Goal: Task Accomplishment & Management: Manage account settings

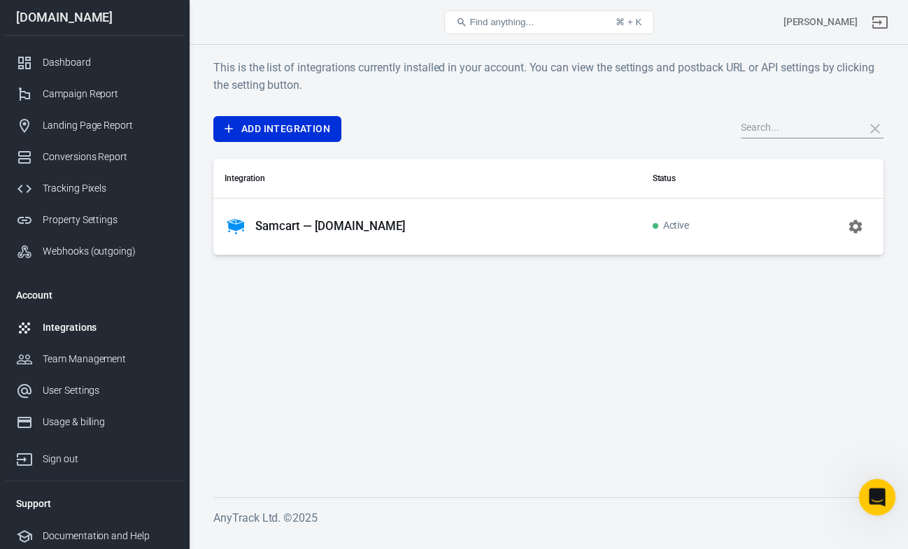
click at [876, 496] on icon "Open Intercom Messenger" at bounding box center [875, 495] width 10 height 11
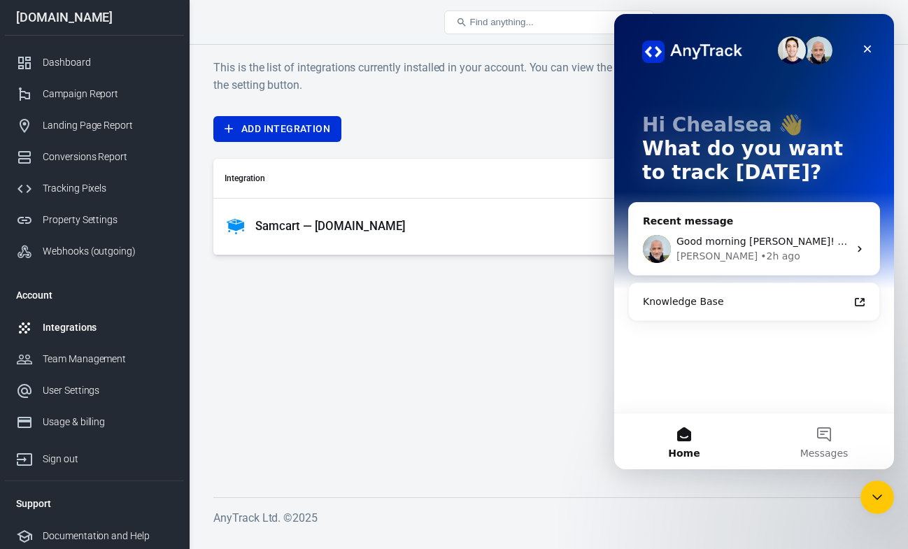
click at [806, 245] on span "Good morning [PERSON_NAME]! Yes, absolutely--please do!" at bounding box center [822, 241] width 292 height 11
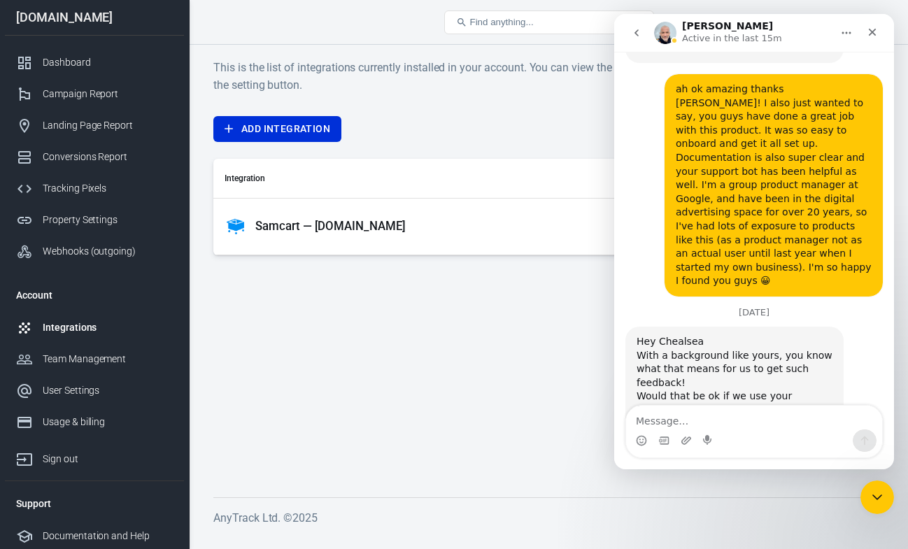
scroll to position [2867, 0]
click at [844, 31] on icon "Home" at bounding box center [846, 32] width 11 height 11
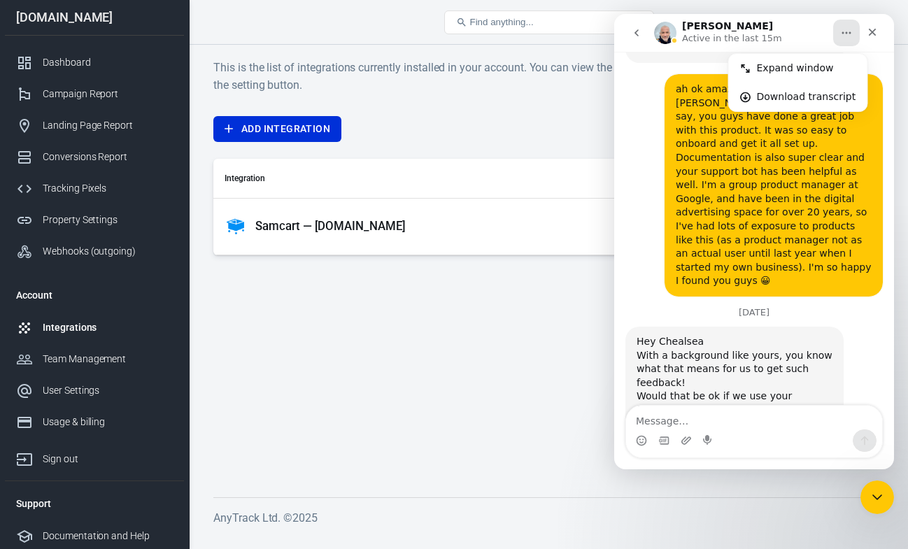
click at [635, 34] on icon "go back" at bounding box center [636, 32] width 4 height 7
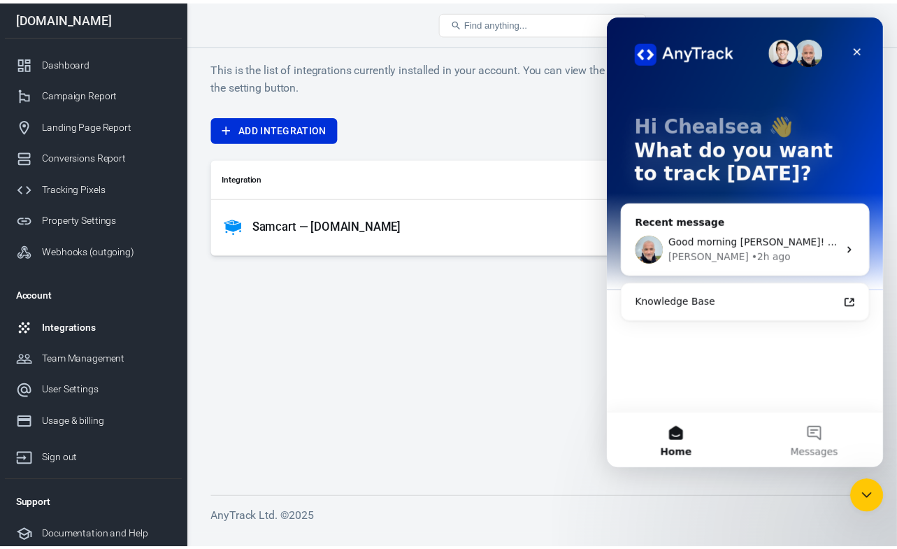
scroll to position [0, 0]
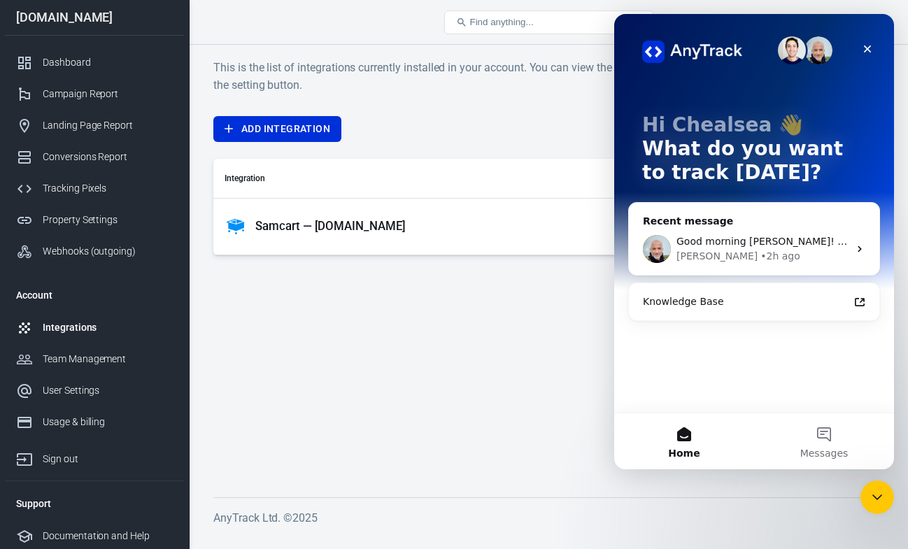
click at [791, 54] on img "Intercom messenger" at bounding box center [792, 50] width 28 height 28
click at [80, 215] on div "Property Settings" at bounding box center [108, 220] width 130 height 15
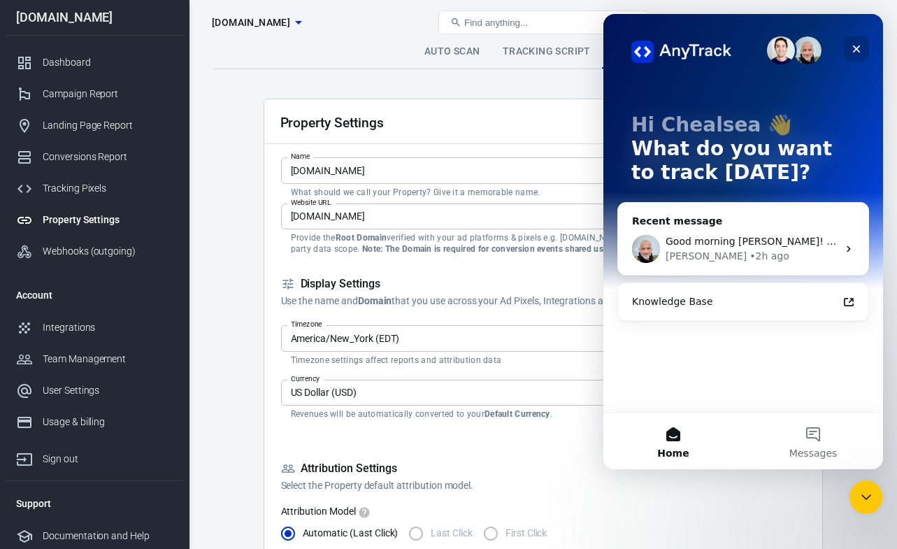
click at [852, 52] on icon "Close" at bounding box center [856, 48] width 11 height 11
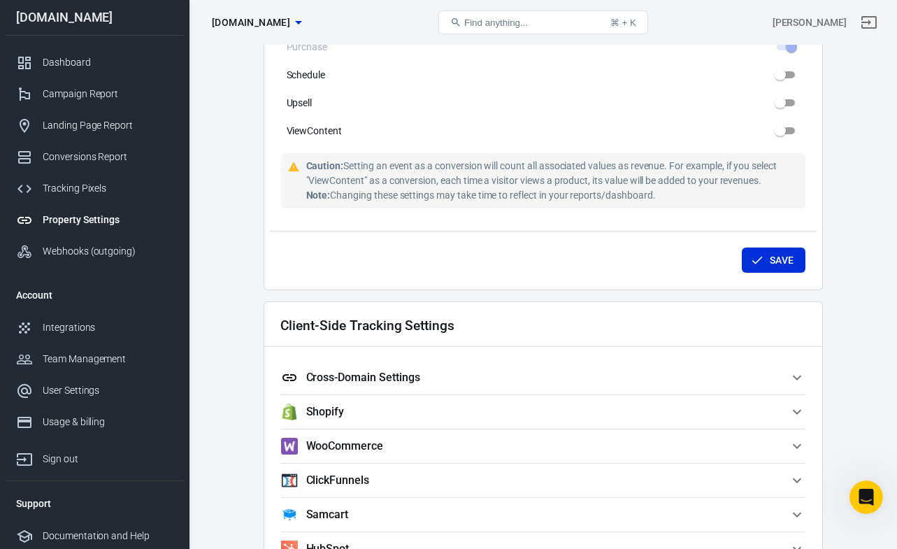
scroll to position [973, 0]
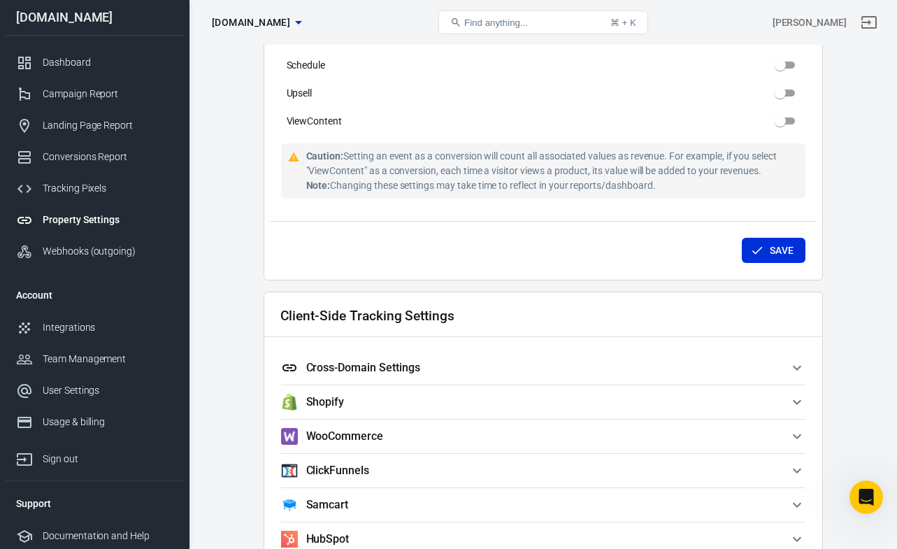
click at [794, 364] on icon "button" at bounding box center [797, 367] width 17 height 17
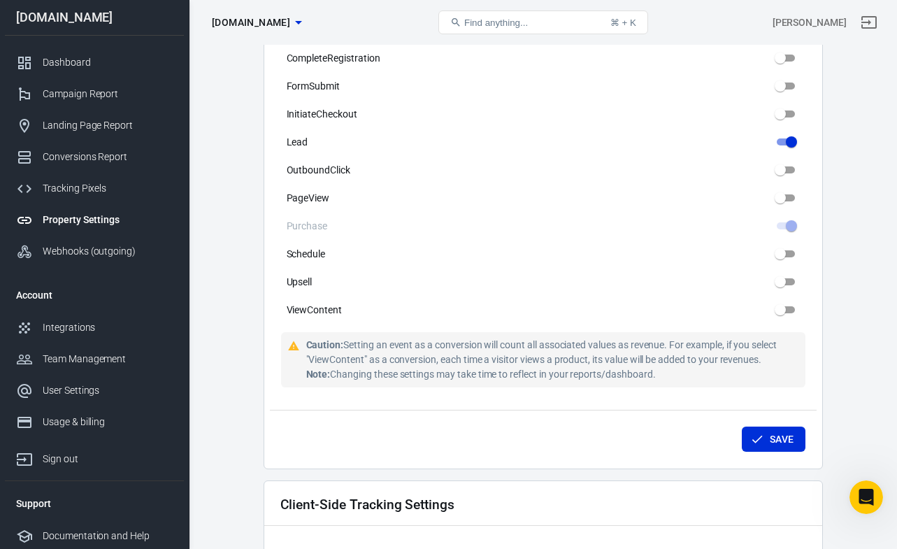
scroll to position [864, 0]
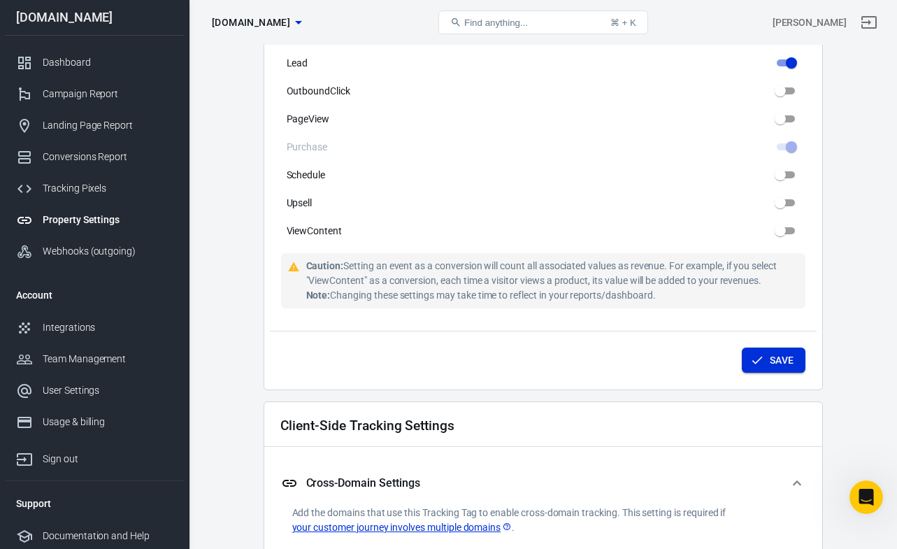
click at [753, 373] on button "Save" at bounding box center [774, 361] width 64 height 26
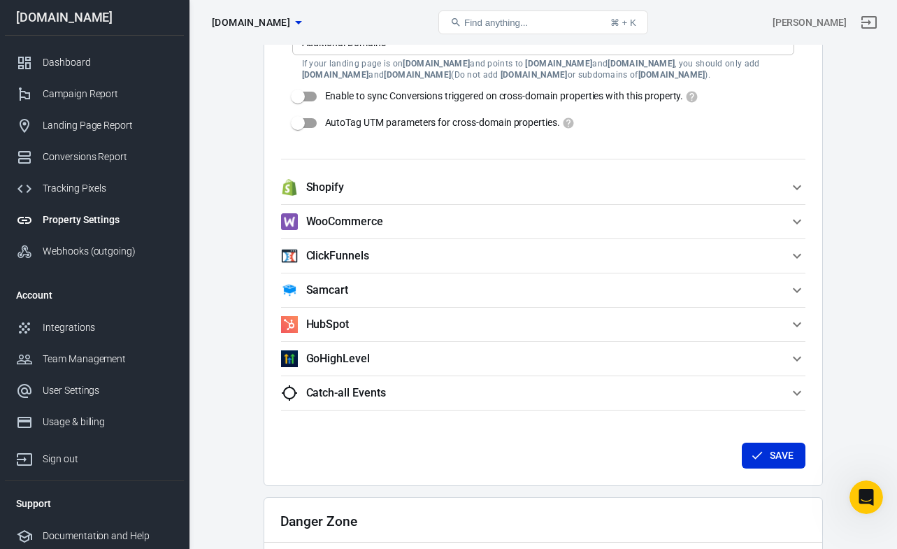
scroll to position [1394, 0]
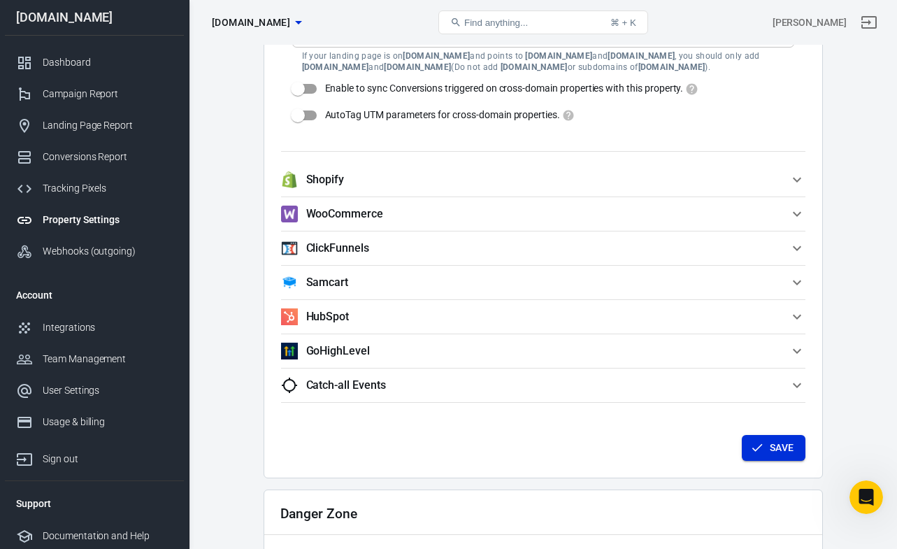
click at [764, 452] on button "Save" at bounding box center [774, 448] width 64 height 26
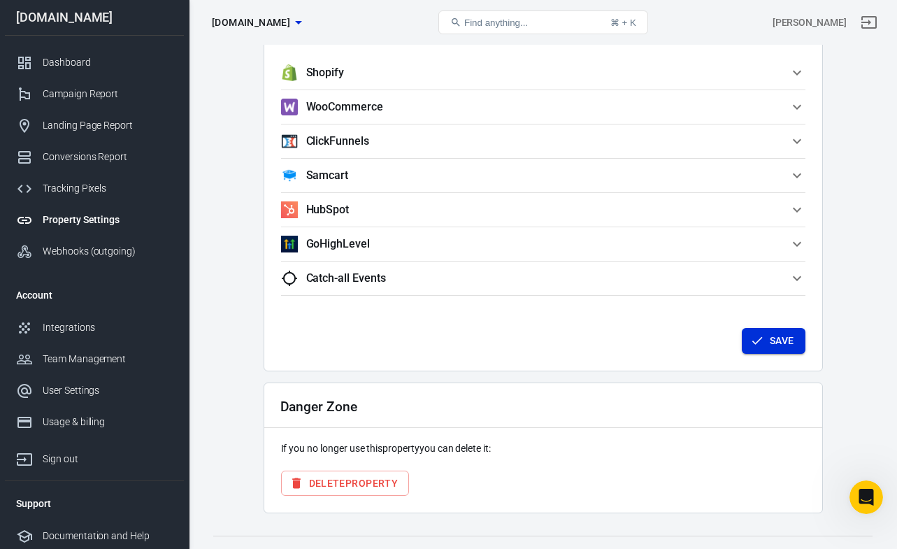
scroll to position [1526, 0]
